Goal: Check status: Check status

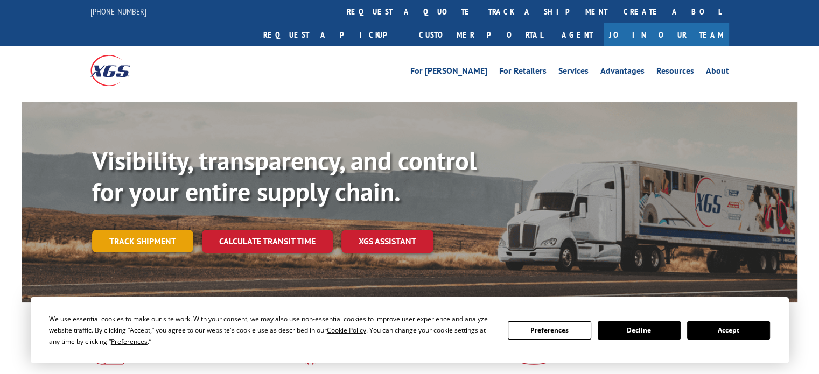
click at [164, 230] on link "Track shipment" at bounding box center [142, 241] width 101 height 23
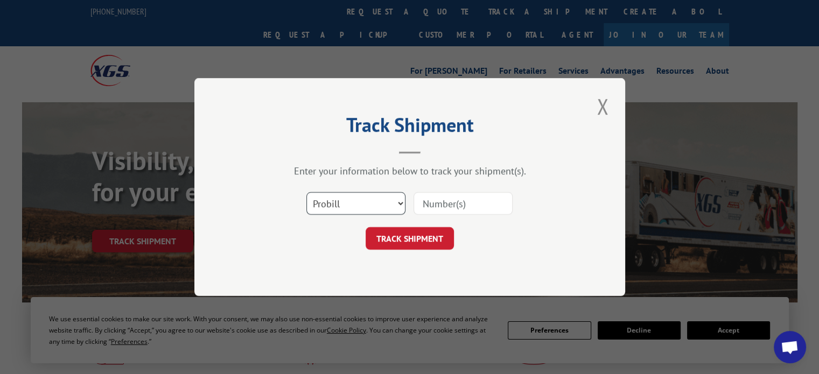
click at [379, 205] on select "Select category... Probill BOL PO" at bounding box center [355, 203] width 99 height 23
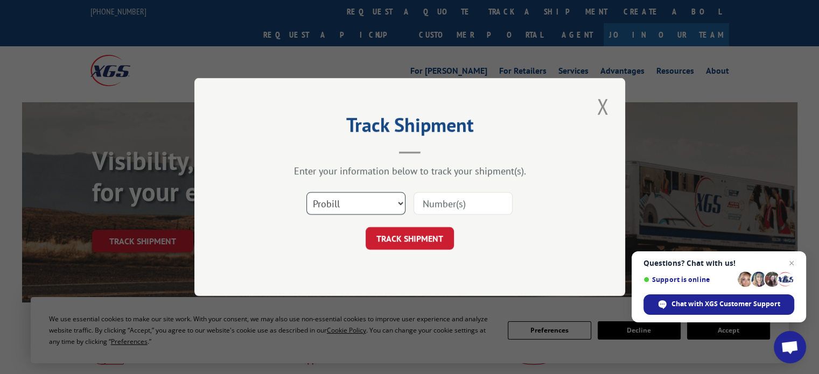
click at [306, 192] on select "Select category... Probill BOL PO" at bounding box center [355, 203] width 99 height 23
click at [439, 210] on input at bounding box center [463, 203] width 99 height 23
paste input "31347693"
type input "31347693"
click at [424, 233] on button "TRACK SHIPMENT" at bounding box center [410, 238] width 88 height 23
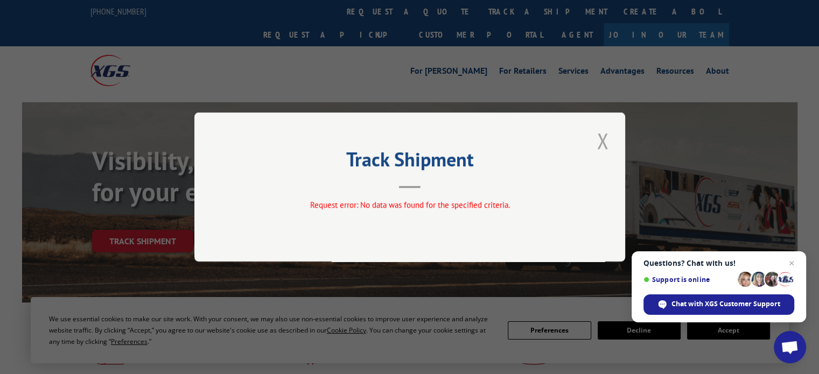
click at [596, 139] on button "Close modal" at bounding box center [602, 141] width 18 height 30
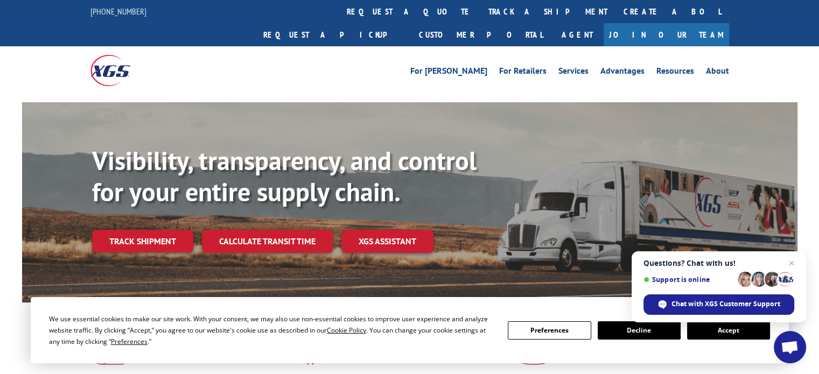
click at [162, 230] on link "Track shipment" at bounding box center [142, 241] width 101 height 23
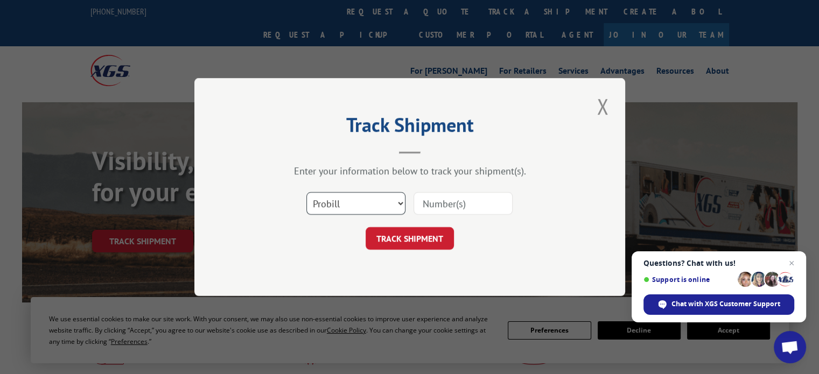
click at [332, 205] on select "Select category... Probill BOL PO" at bounding box center [355, 203] width 99 height 23
select select "po"
click at [306, 192] on select "Select category... Probill BOL PO" at bounding box center [355, 203] width 99 height 23
click at [433, 200] on input at bounding box center [463, 203] width 99 height 23
paste input "31347693"
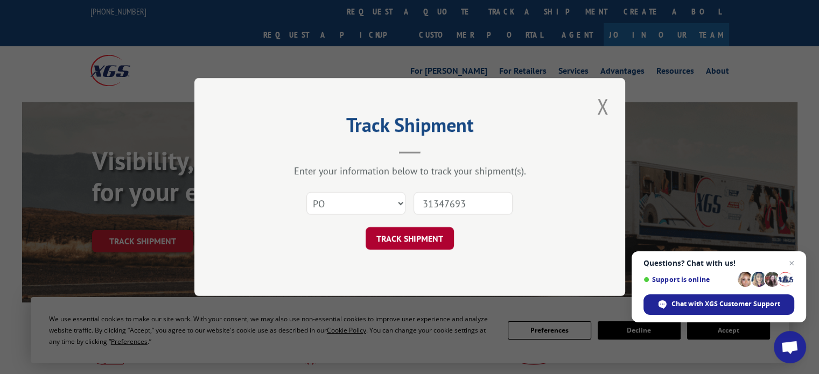
type input "31347693"
click at [423, 227] on button "TRACK SHIPMENT" at bounding box center [410, 238] width 88 height 23
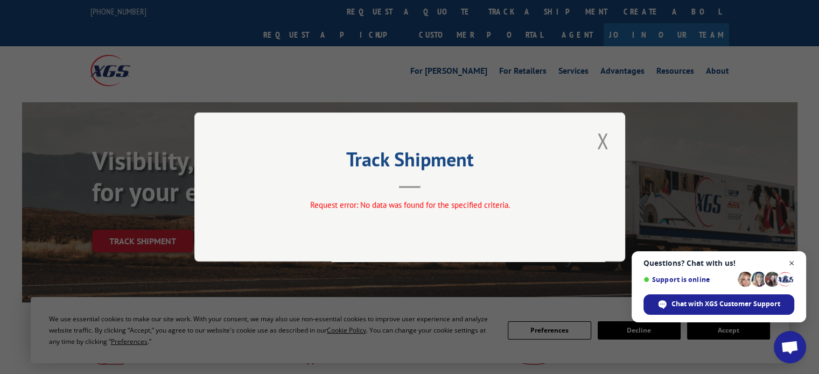
click at [789, 258] on span "Open chat" at bounding box center [791, 263] width 13 height 13
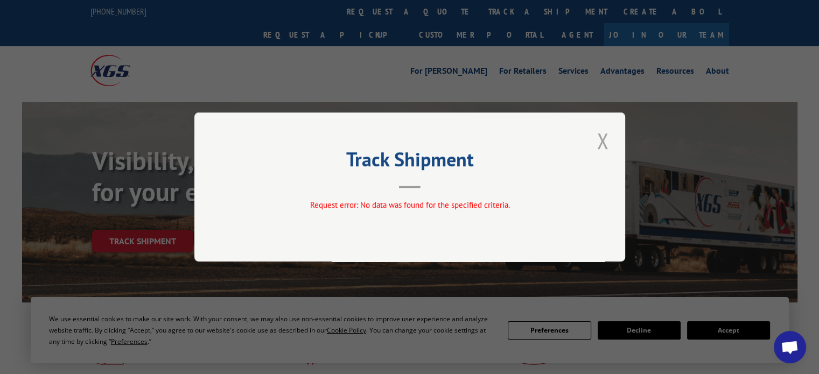
click at [603, 145] on button "Close modal" at bounding box center [602, 141] width 18 height 30
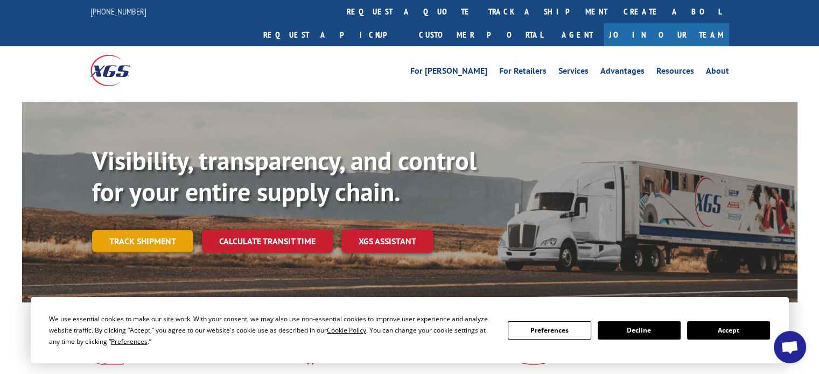
click at [162, 230] on link "Track shipment" at bounding box center [142, 241] width 101 height 23
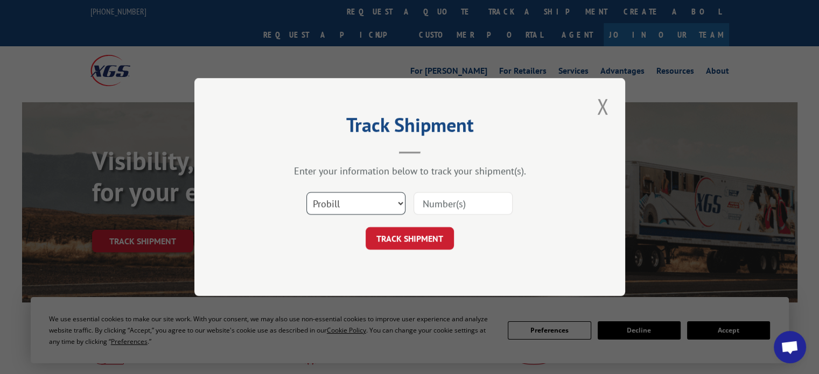
click at [363, 205] on select "Select category... Probill BOL PO" at bounding box center [355, 203] width 99 height 23
select select "bol"
click at [306, 192] on select "Select category... Probill BOL PO" at bounding box center [355, 203] width 99 height 23
click at [444, 206] on input at bounding box center [463, 203] width 99 height 23
type input "v"
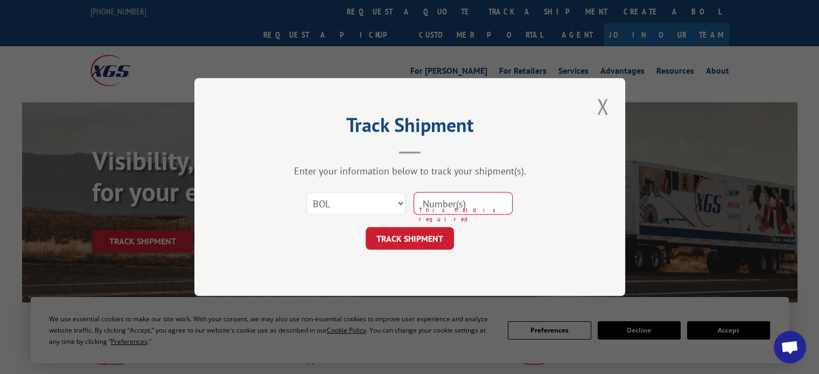
paste input "31347693"
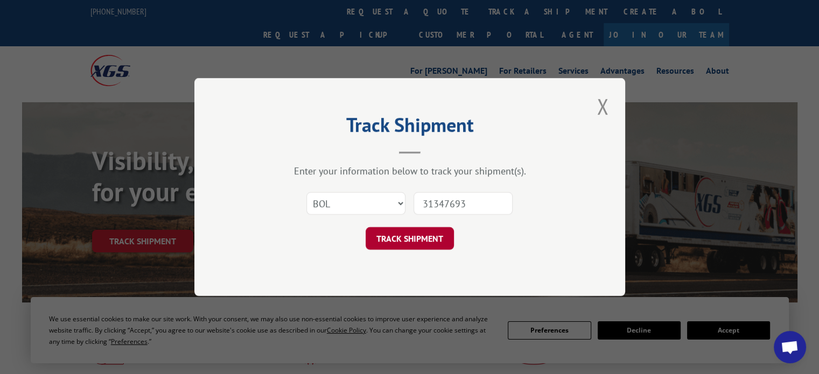
type input "31347693"
click at [445, 243] on button "TRACK SHIPMENT" at bounding box center [410, 238] width 88 height 23
